Goal: Information Seeking & Learning: Understand process/instructions

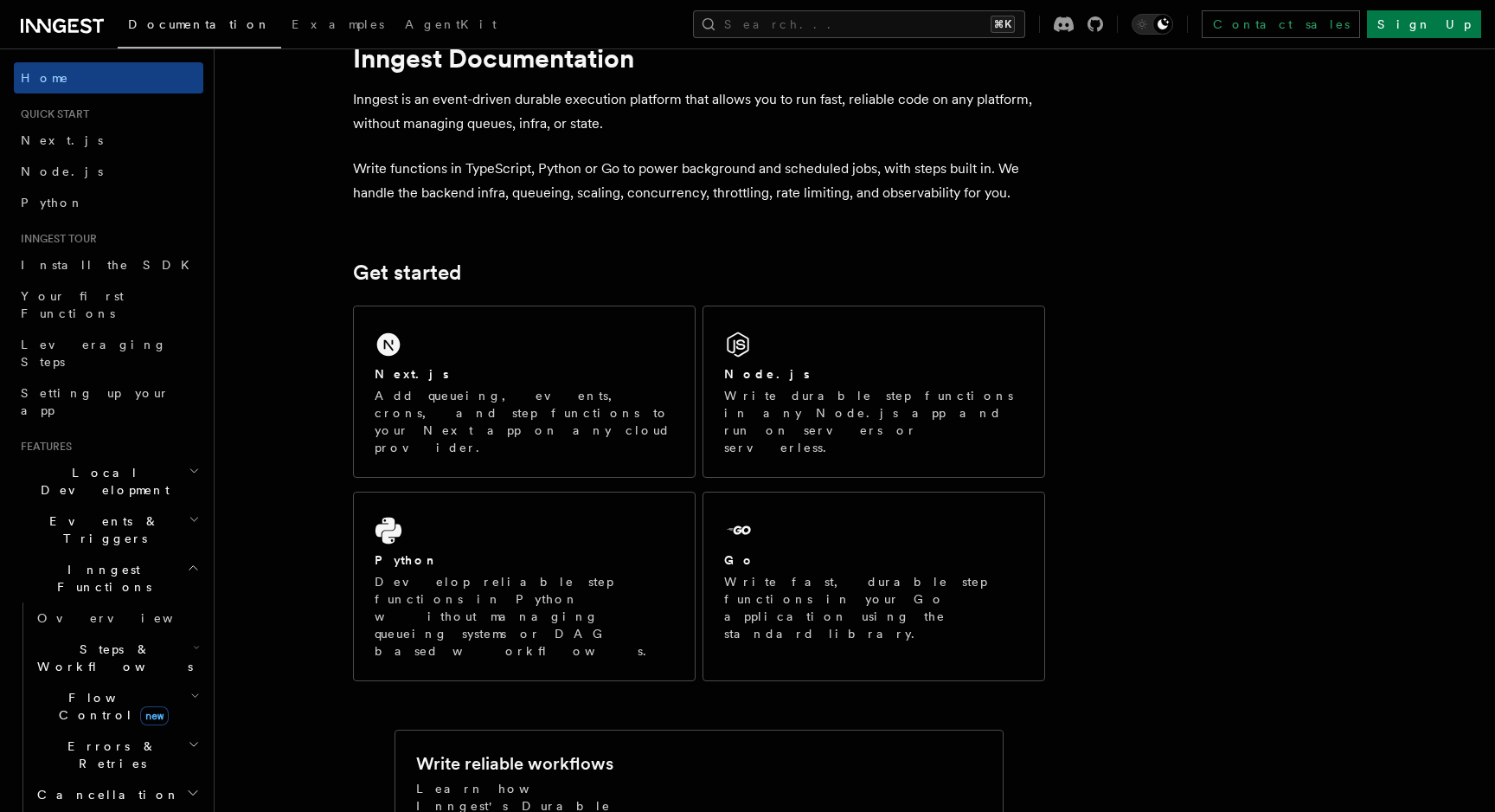
scroll to position [61, 0]
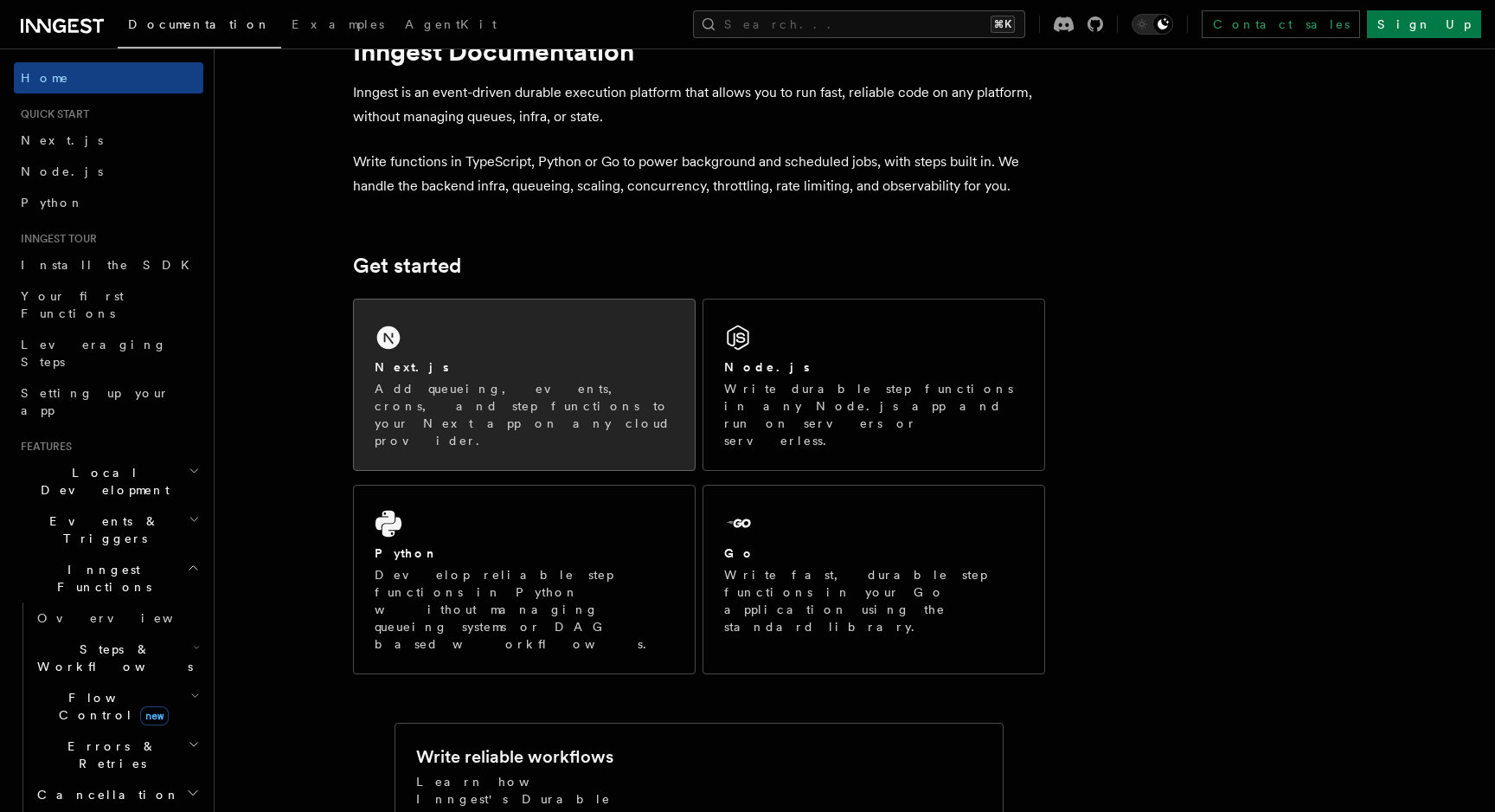
click at [436, 371] on div "Next.js" at bounding box center [524, 367] width 300 height 18
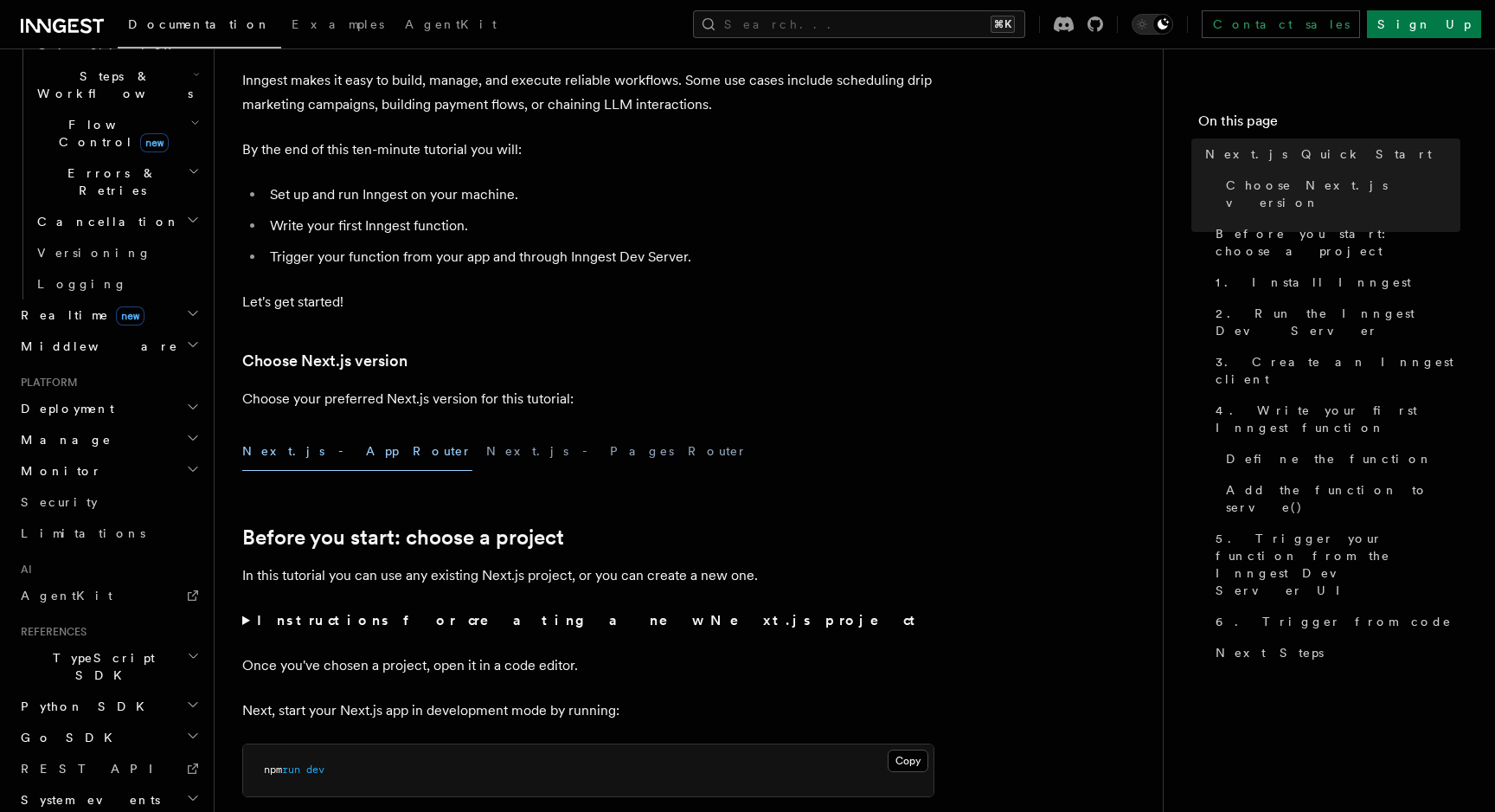
scroll to position [141, 0]
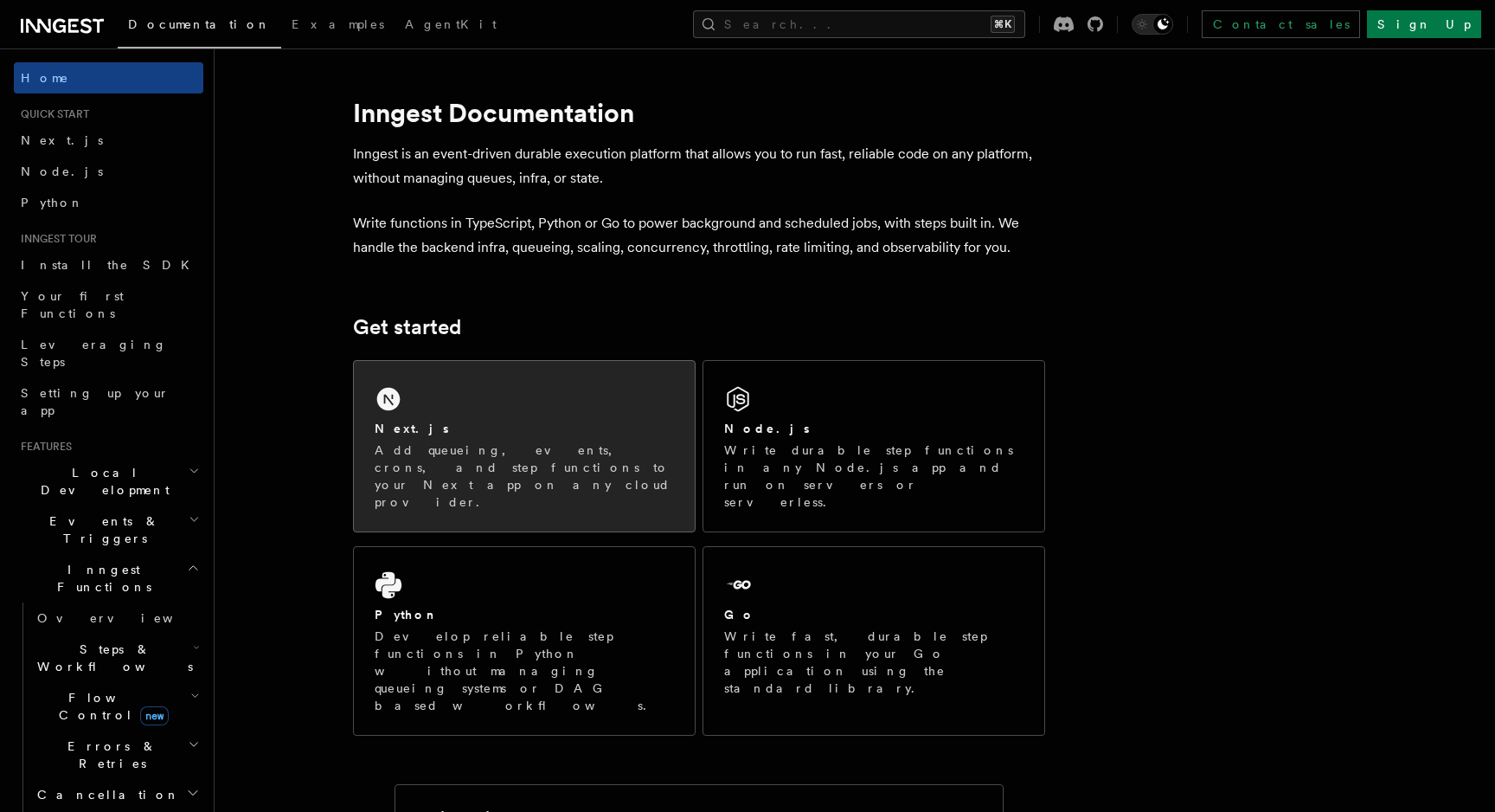
click at [514, 455] on p "Add queueing, events, crons, and step functions to your Next app on any cloud p…" at bounding box center [524, 475] width 300 height 69
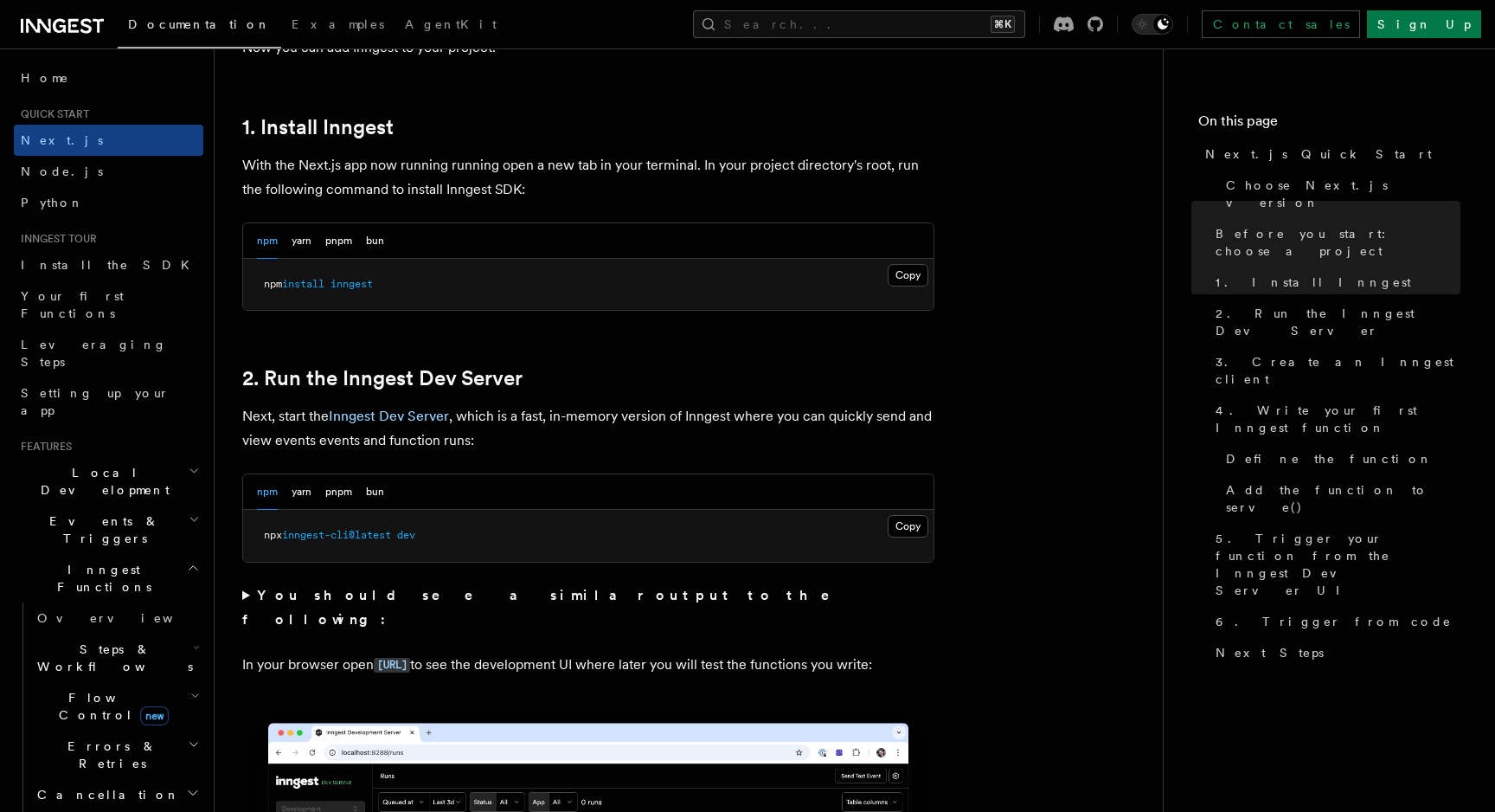
scroll to position [917, 0]
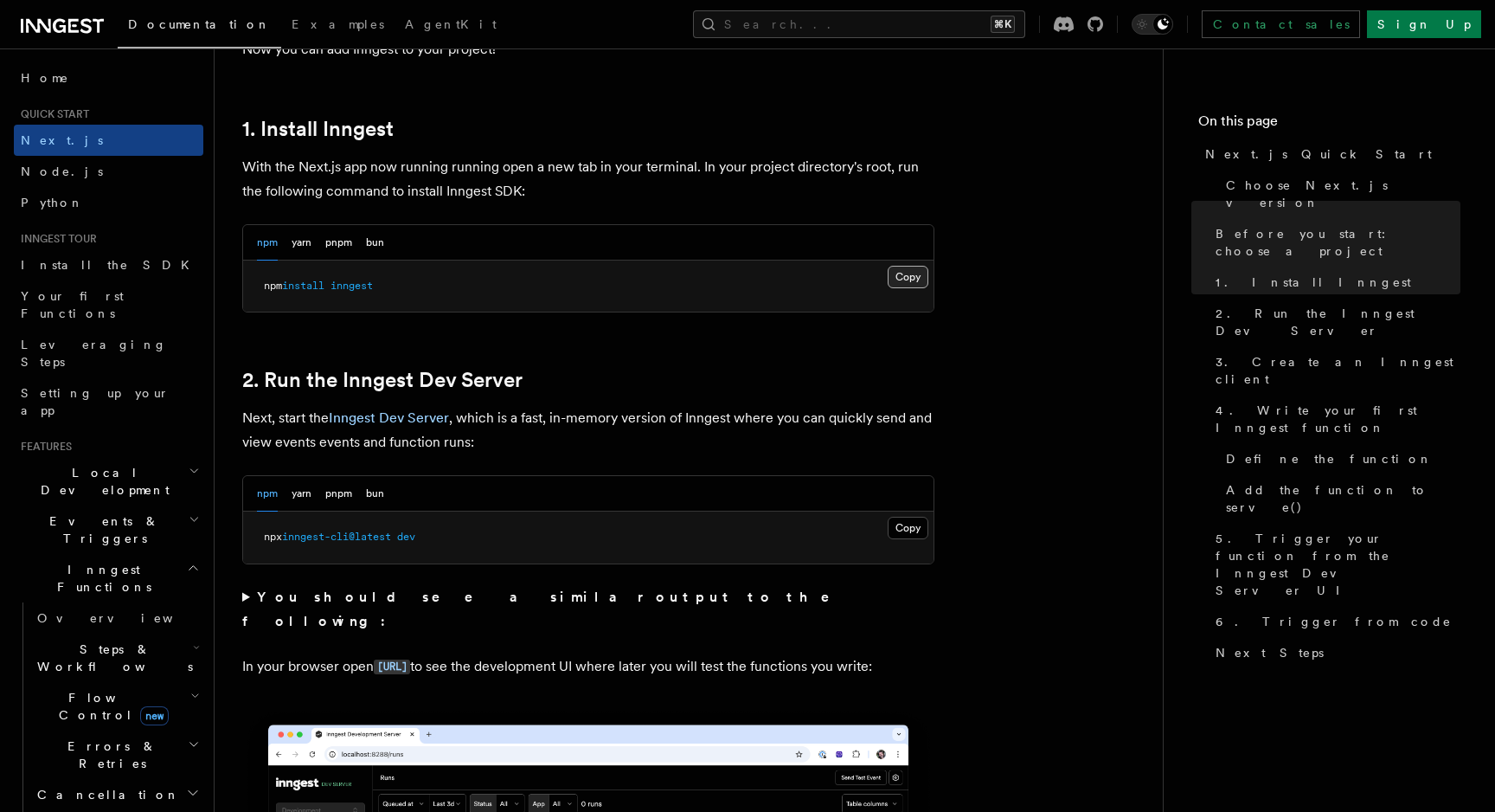
click at [898, 273] on button "Copy Copied" at bounding box center [908, 276] width 41 height 22
click at [914, 535] on button "Copy Copied" at bounding box center [908, 528] width 41 height 22
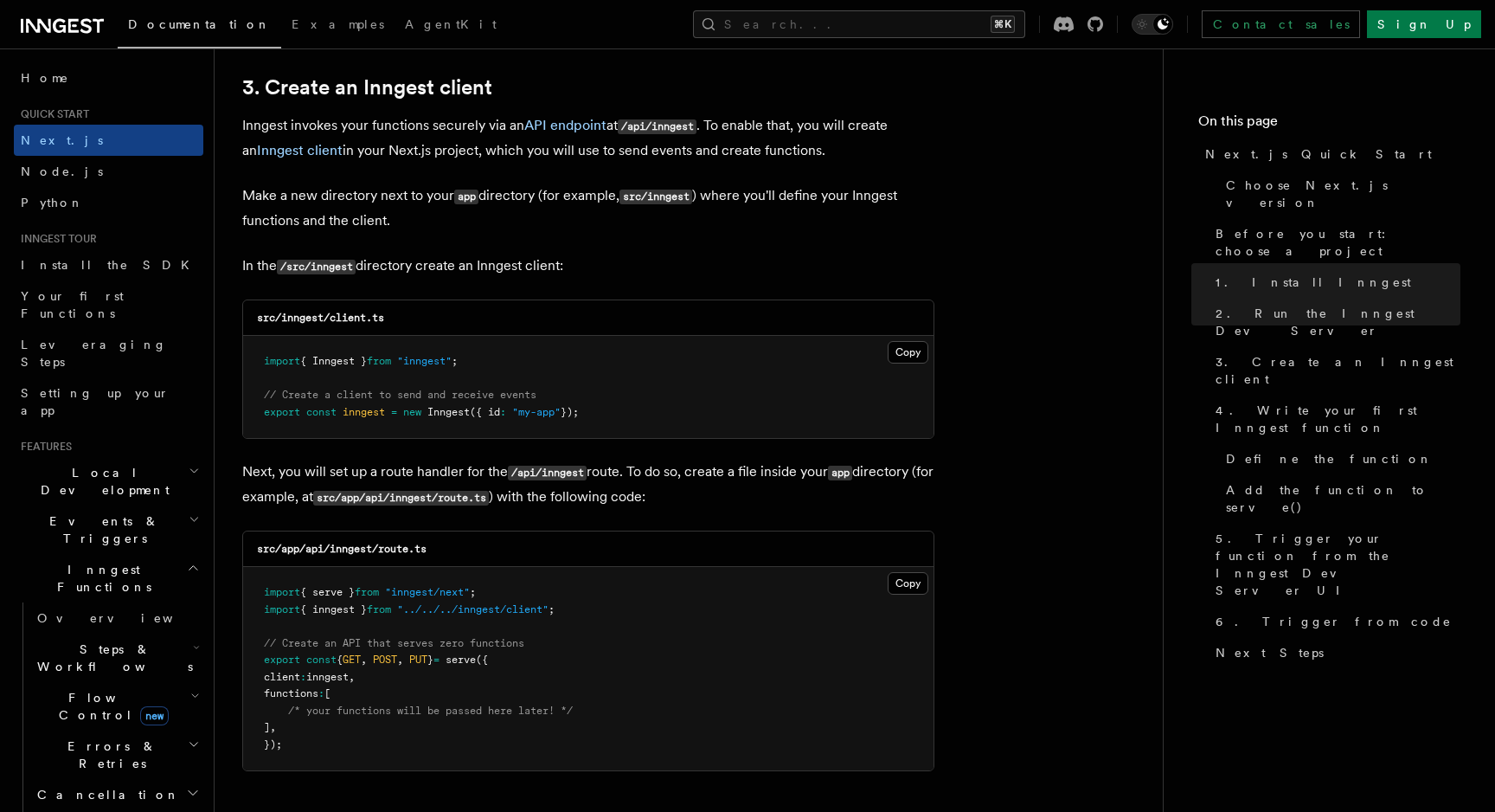
scroll to position [2040, 0]
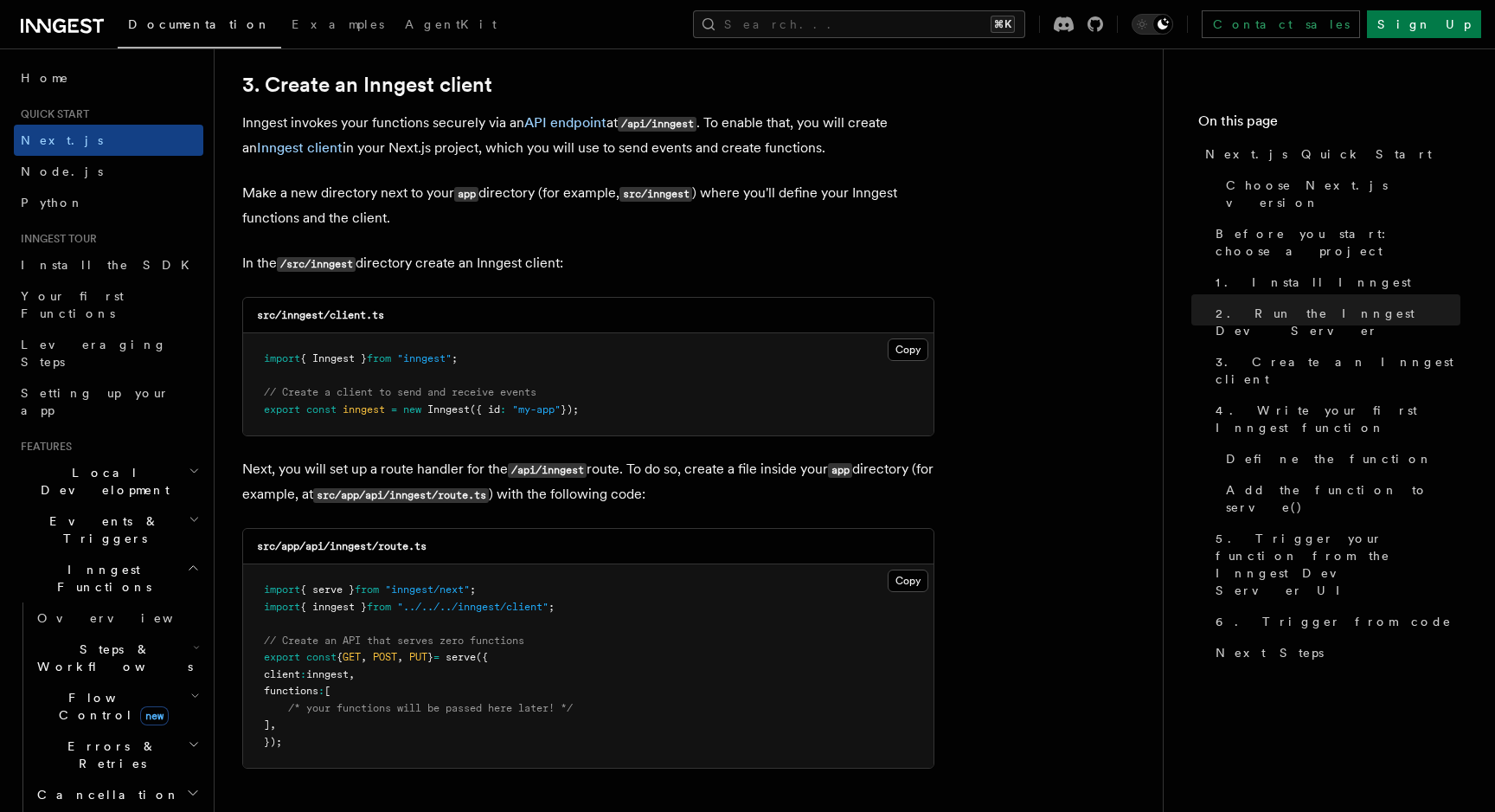
click at [305, 316] on code "src/inngest/client.ts" at bounding box center [320, 314] width 127 height 12
copy code "inngest"
drag, startPoint x: 389, startPoint y: 319, endPoint x: 334, endPoint y: 320, distance: 55.0
click at [334, 320] on div "src/inngest/client.ts" at bounding box center [589, 315] width 691 height 36
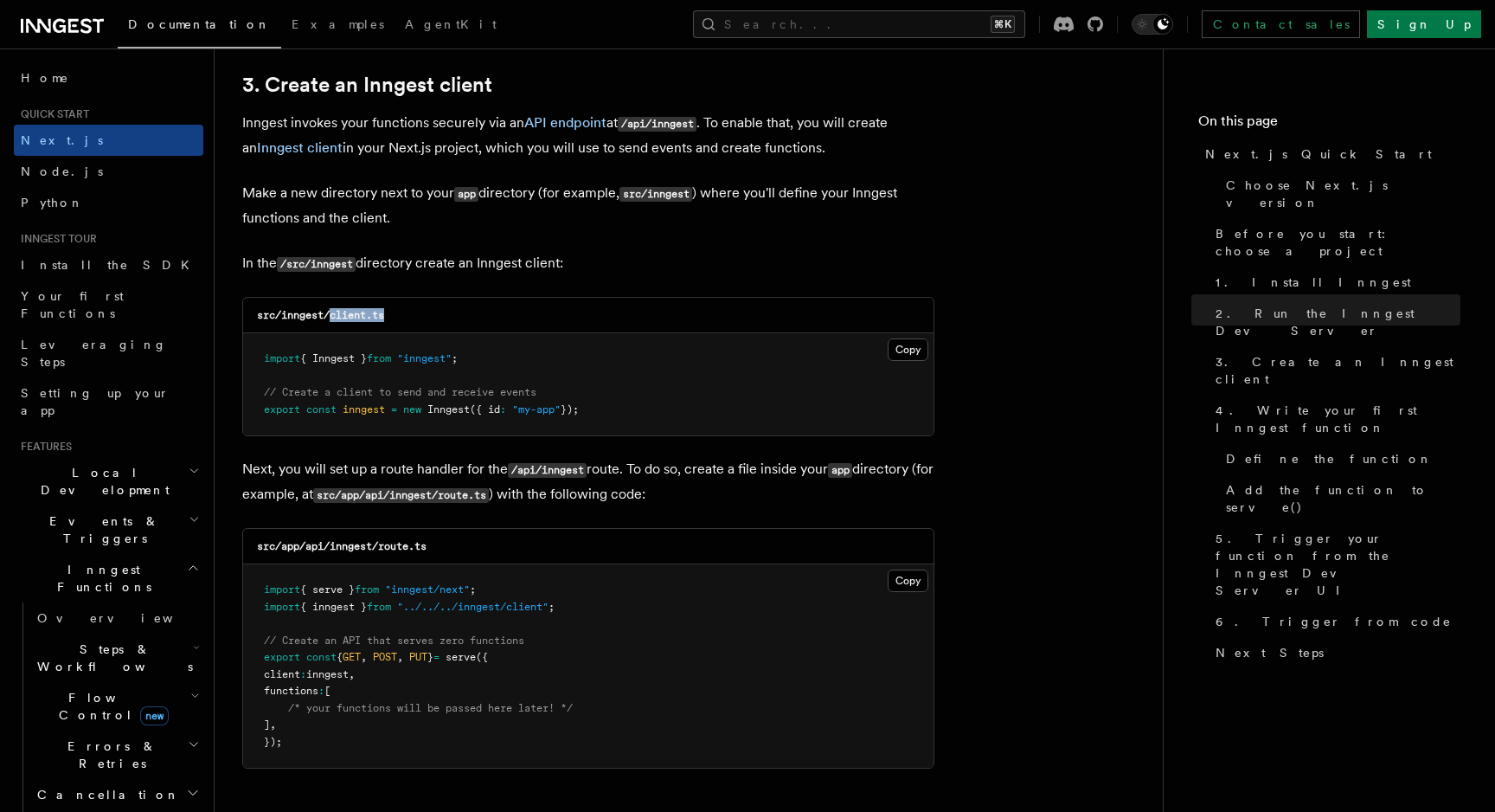
copy code "client.ts"
click at [891, 352] on button "Copy Copied" at bounding box center [908, 349] width 41 height 22
click at [895, 356] on button "Copy Copied" at bounding box center [908, 349] width 41 height 22
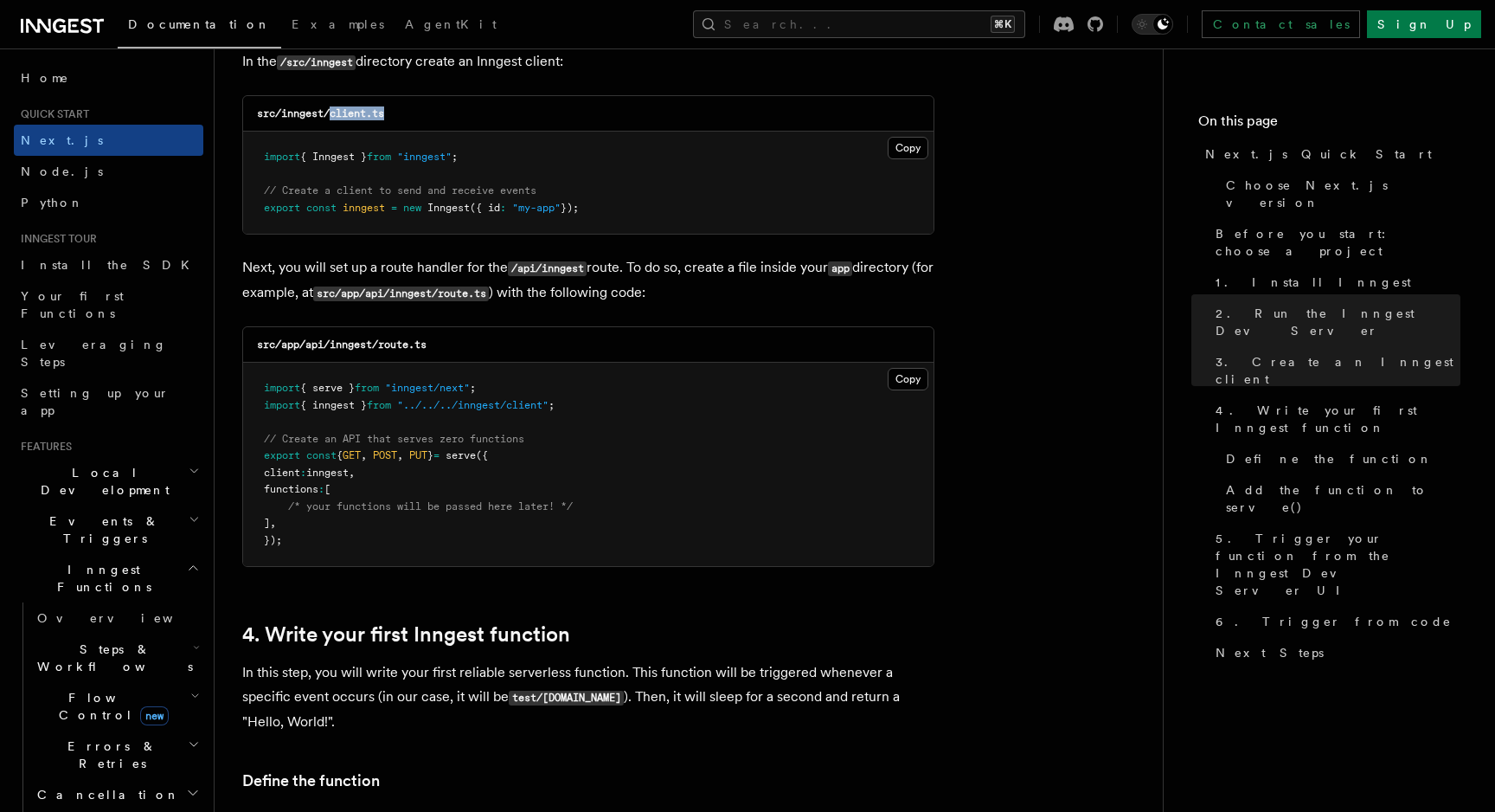
scroll to position [2271, 0]
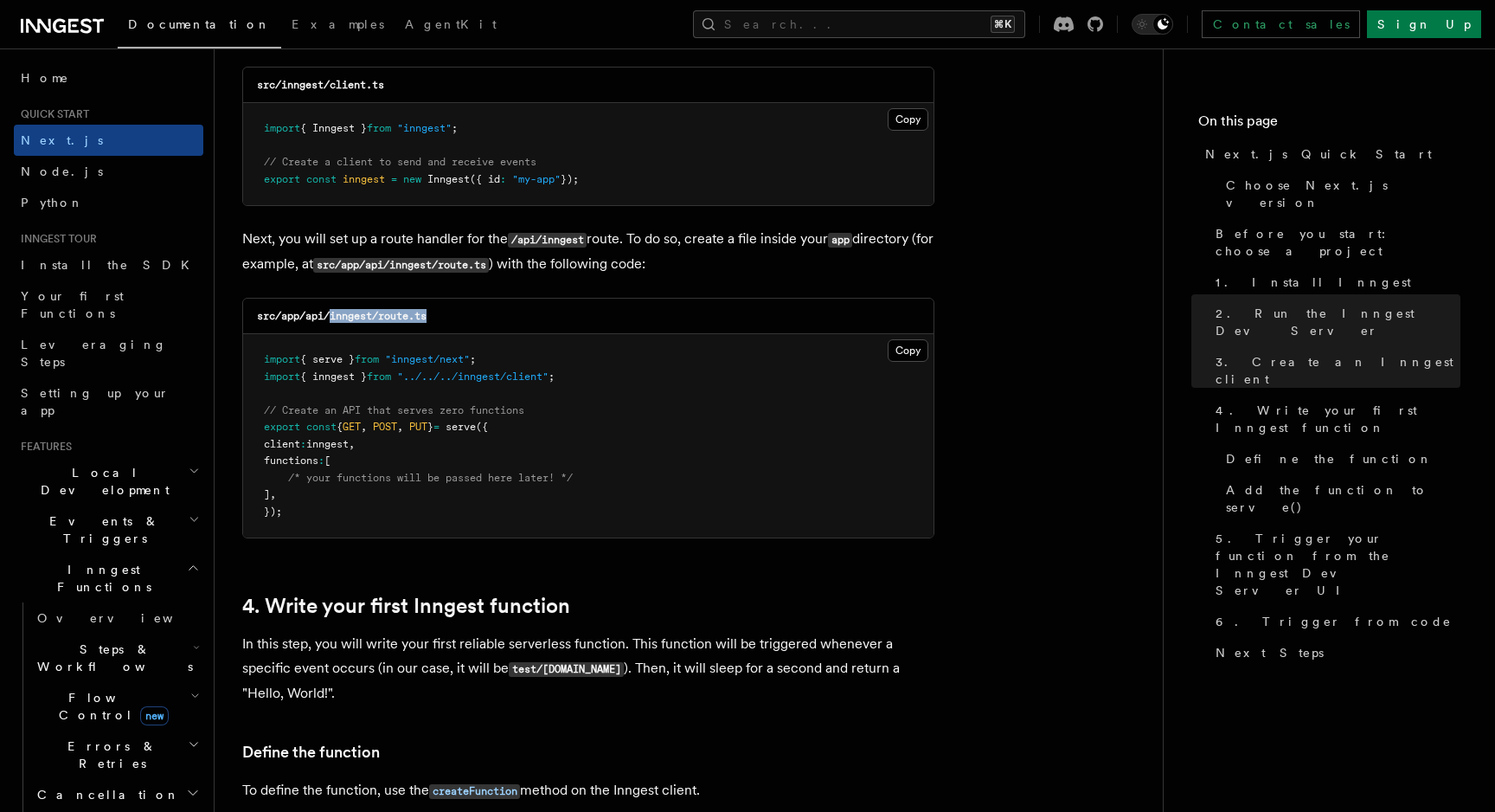
drag, startPoint x: 332, startPoint y: 316, endPoint x: 436, endPoint y: 326, distance: 104.5
click at [436, 326] on div "src/app/api/inngest/route.ts" at bounding box center [589, 316] width 691 height 36
copy code "inngest/route.ts"
click at [901, 358] on button "Copy Copied" at bounding box center [908, 350] width 41 height 22
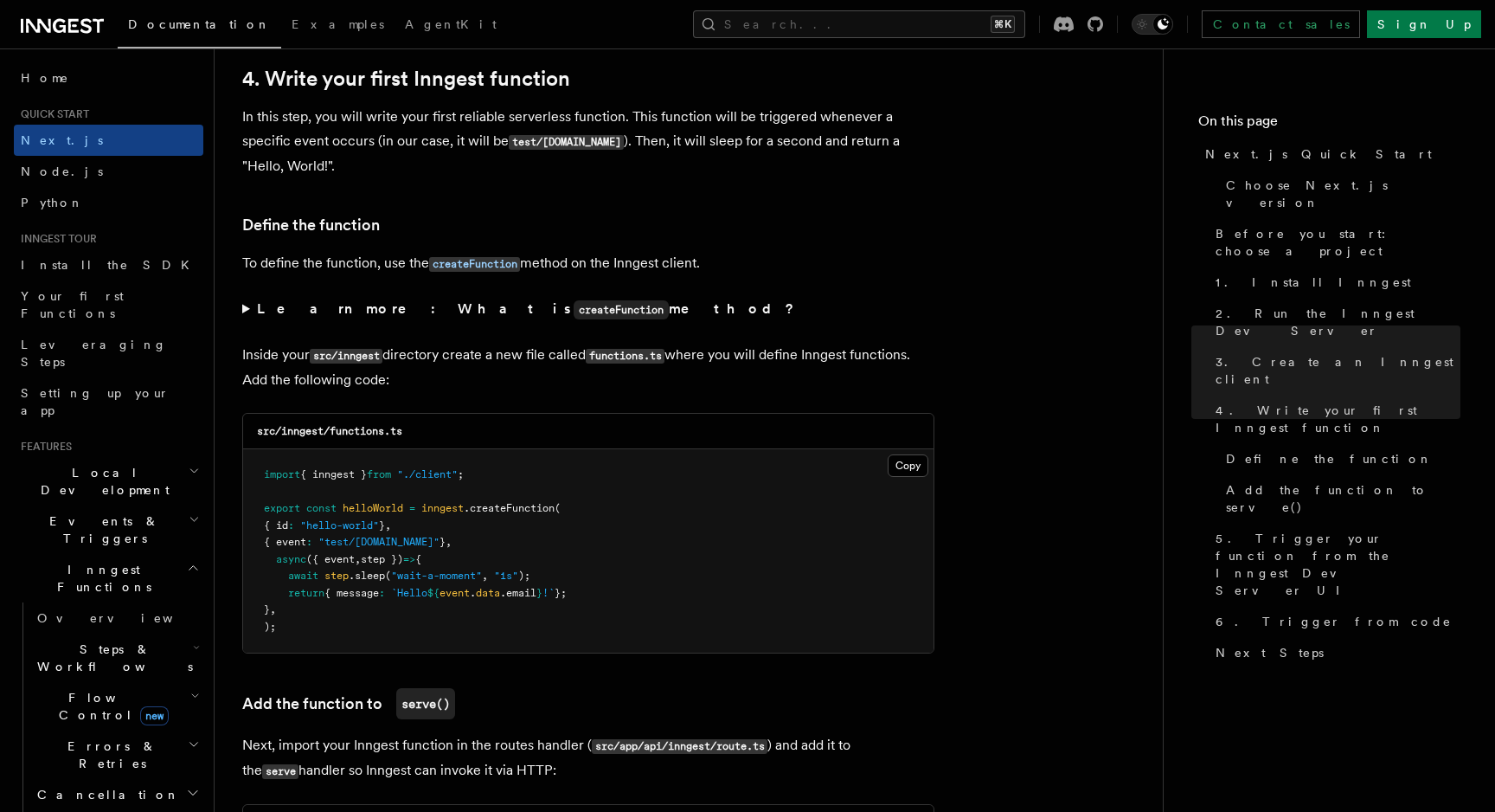
scroll to position [2830, 0]
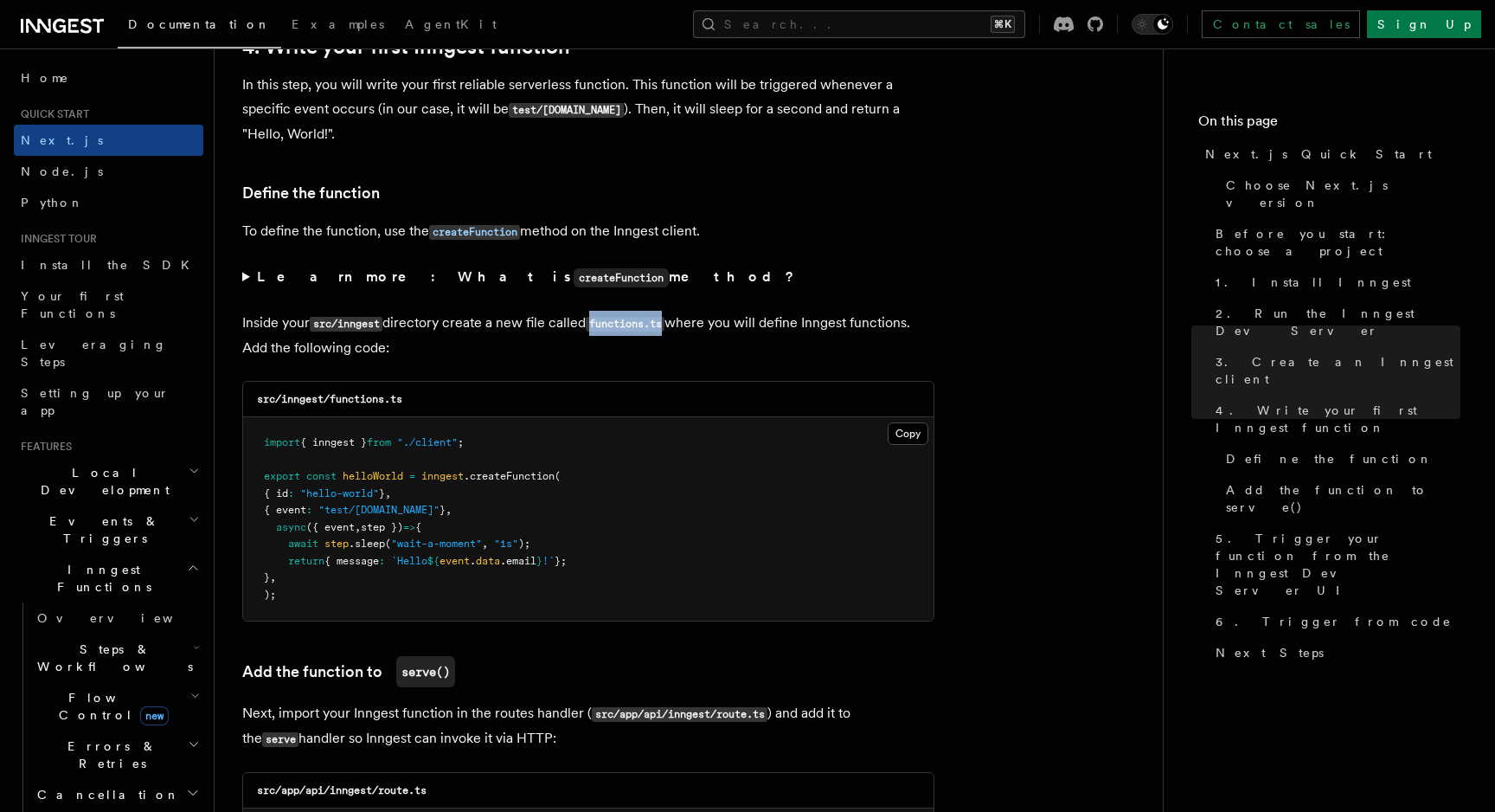
drag, startPoint x: 598, startPoint y: 326, endPoint x: 672, endPoint y: 332, distance: 74.2
click at [665, 332] on code "functions.ts" at bounding box center [625, 323] width 79 height 15
copy code "functions.ts"
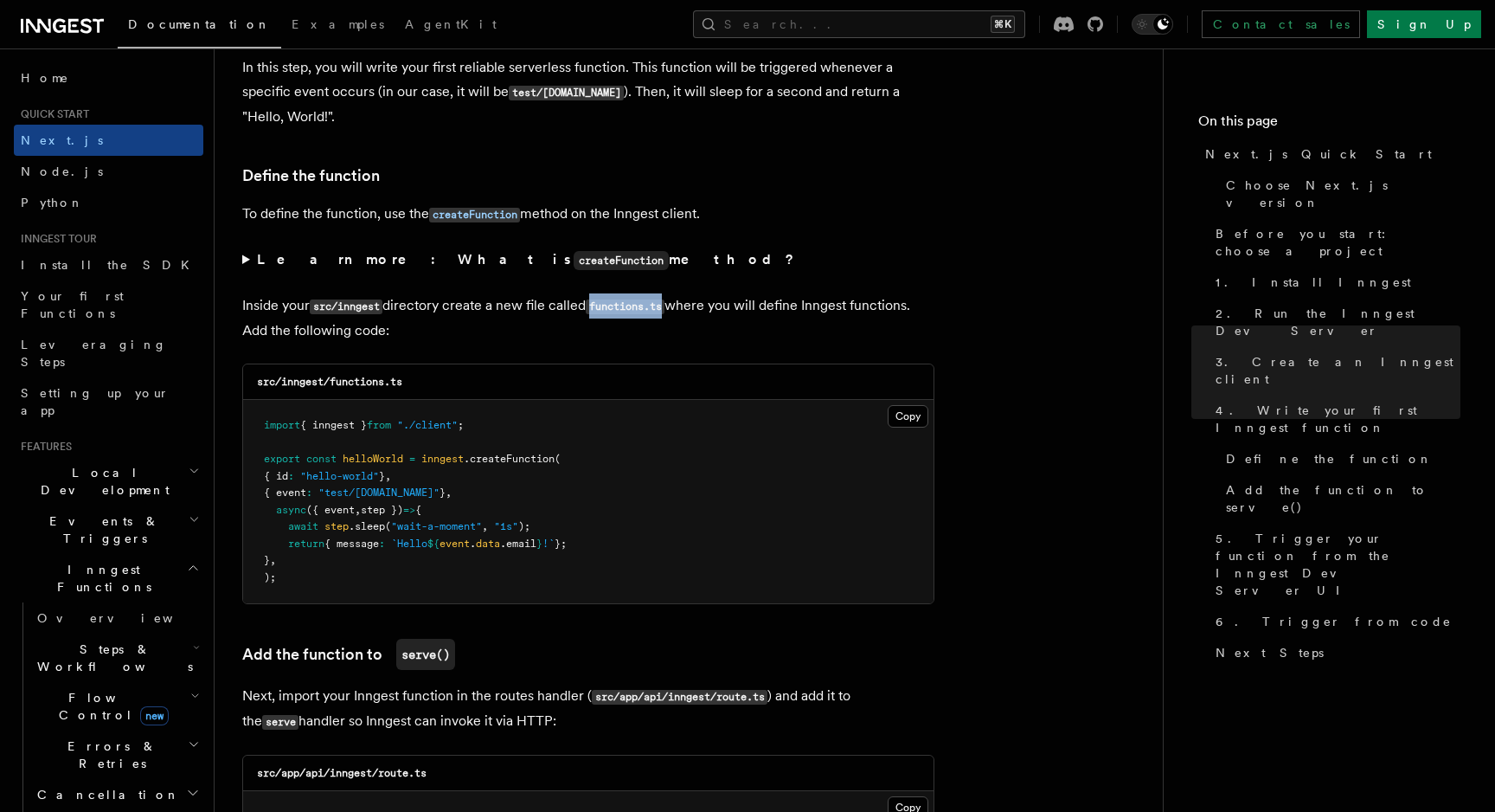
scroll to position [2854, 0]
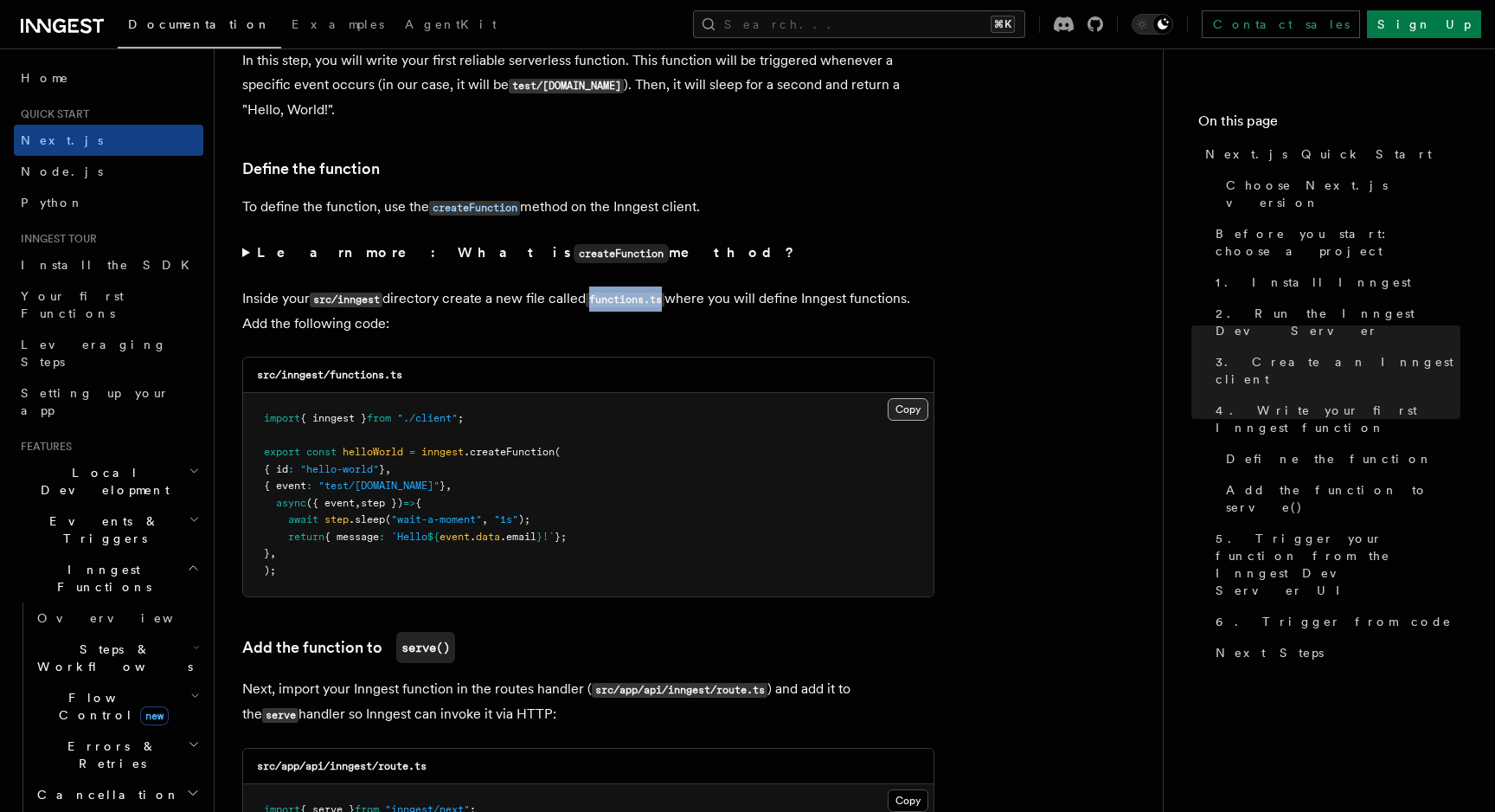
click at [898, 416] on button "Copy Copied" at bounding box center [908, 408] width 41 height 22
click at [900, 406] on button "Copy Copied" at bounding box center [908, 408] width 41 height 22
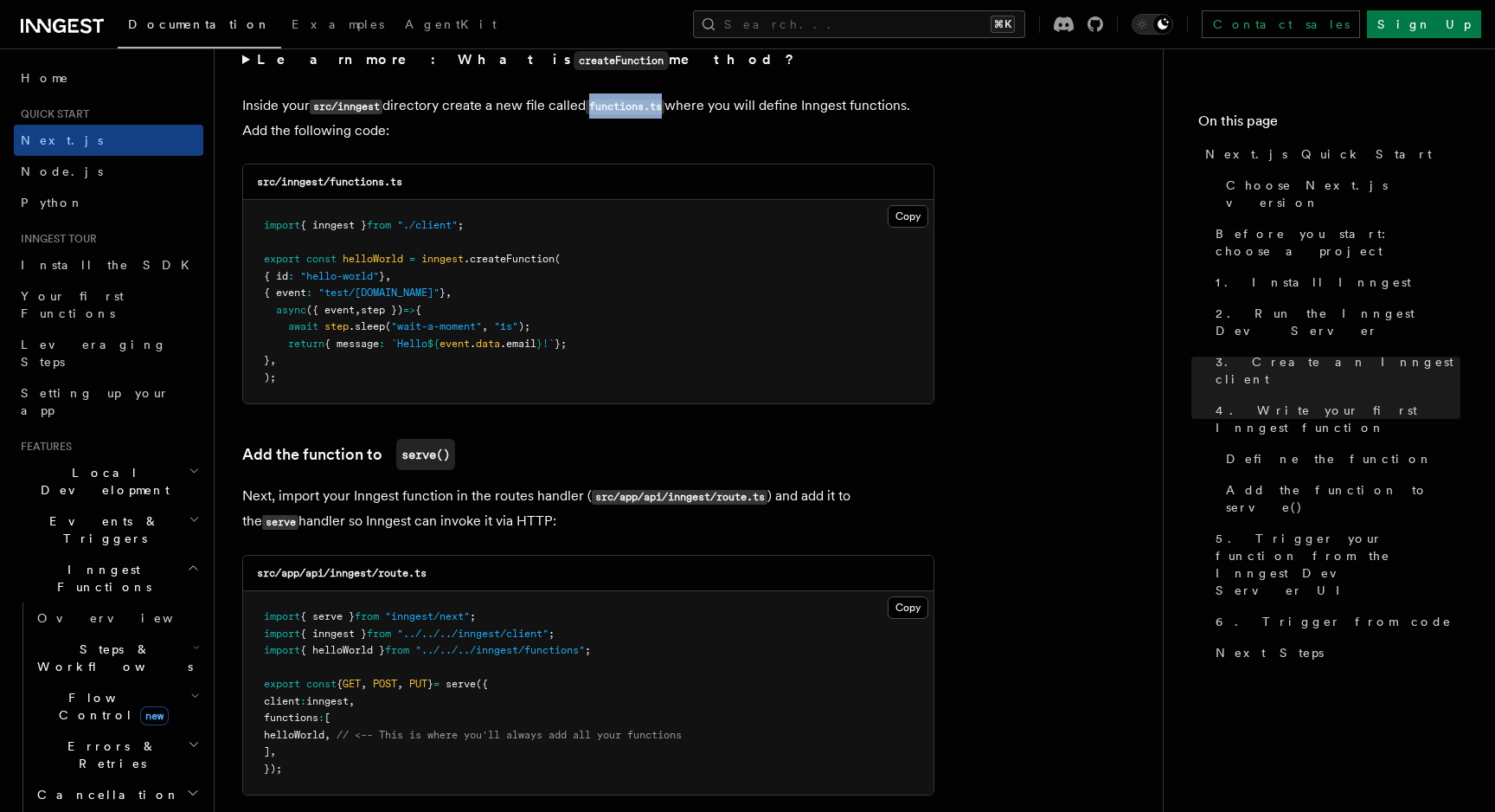
scroll to position [3011, 0]
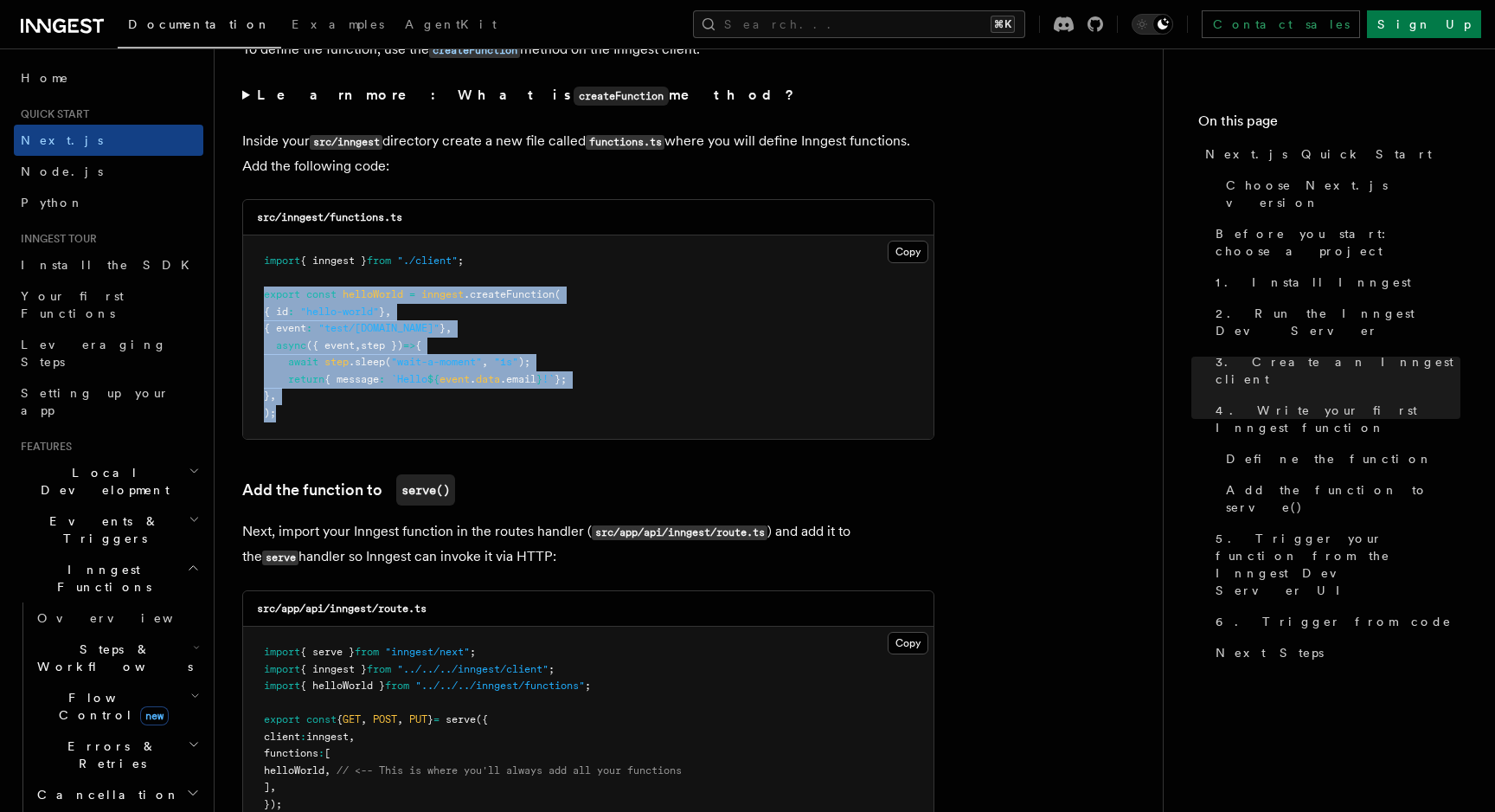
drag, startPoint x: 266, startPoint y: 299, endPoint x: 297, endPoint y: 417, distance: 122.0
click at [297, 417] on pre "import { inngest } from "./client" ; export const helloWorld = inngest .createF…" at bounding box center [589, 338] width 691 height 204
copy code "export const helloWorld = inngest .createFunction ( { id : "hello-world" } , { …"
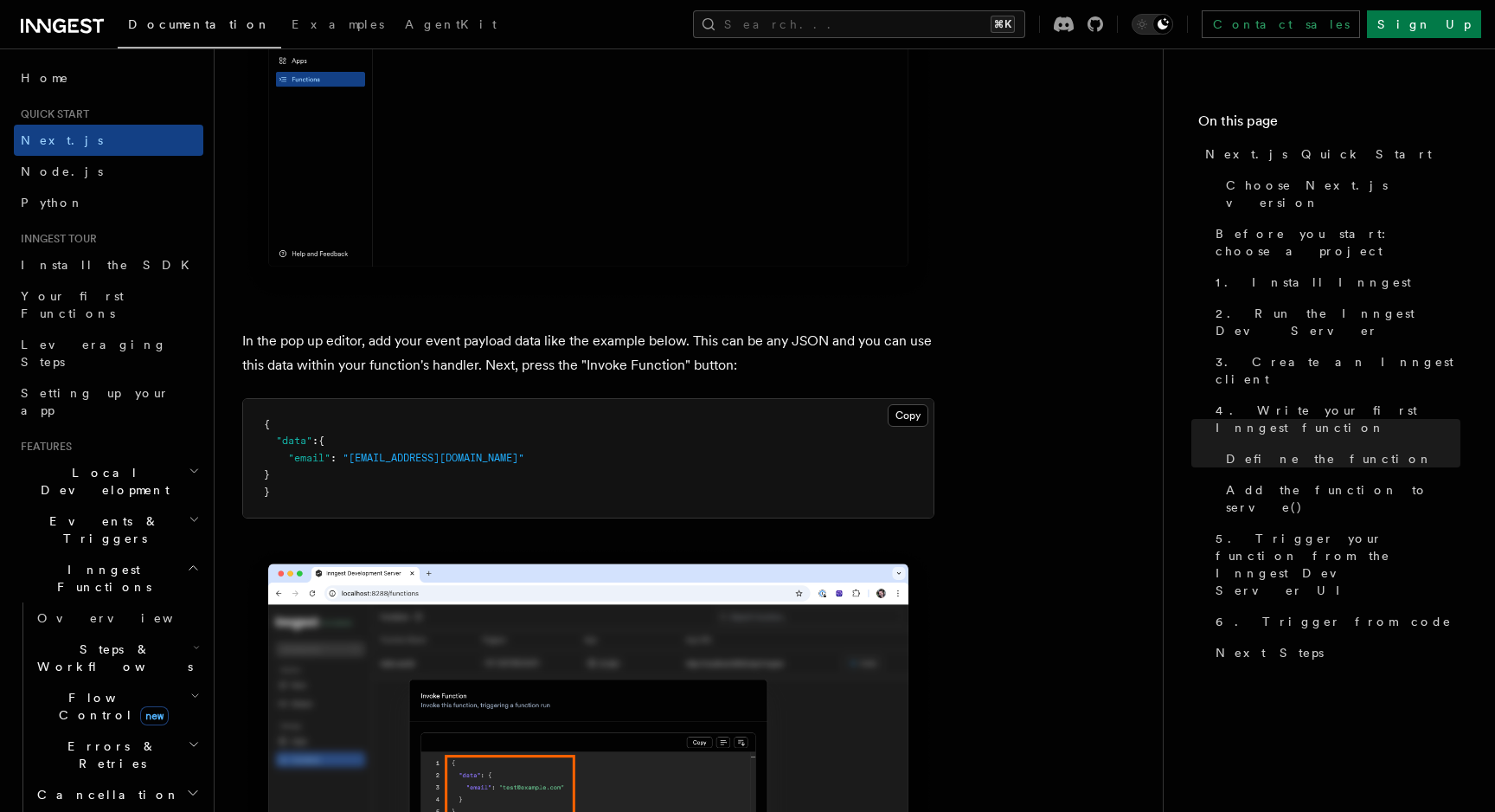
scroll to position [4999, 0]
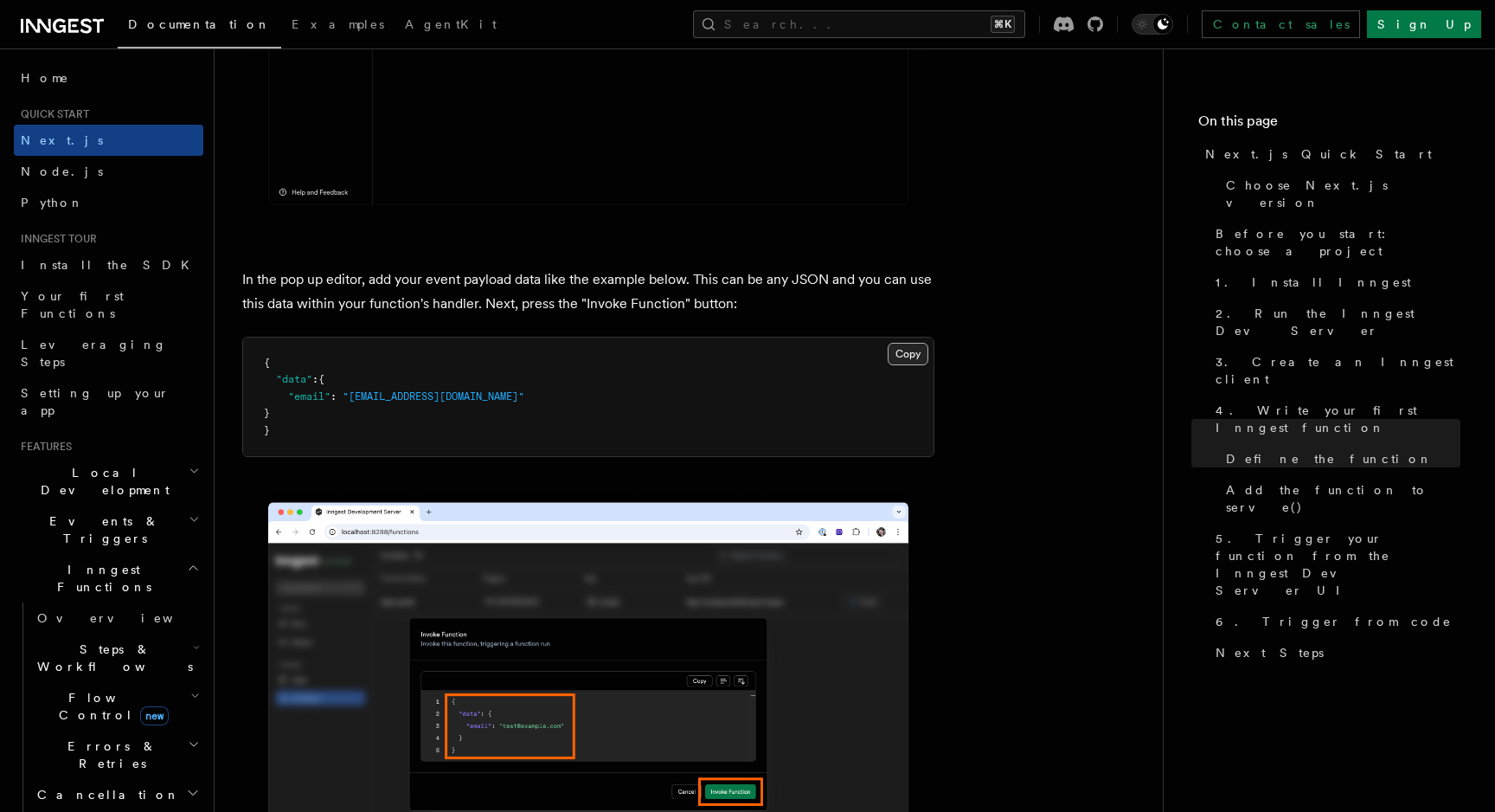
click at [896, 365] on button "Copy Copied" at bounding box center [908, 353] width 41 height 22
